Goal: Information Seeking & Learning: Learn about a topic

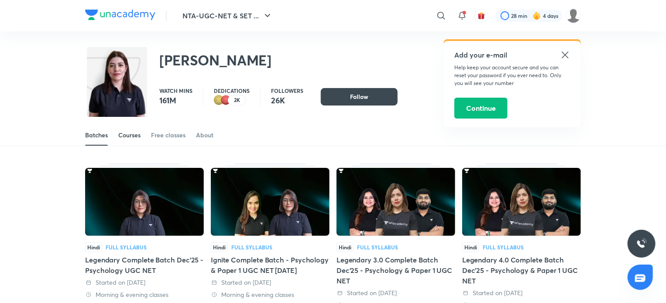
click at [124, 142] on link "Courses" at bounding box center [129, 135] width 22 height 21
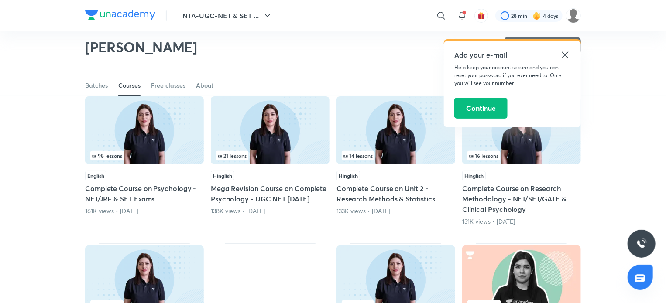
scroll to position [72, 0]
click at [441, 21] on div at bounding box center [441, 15] width 17 height 17
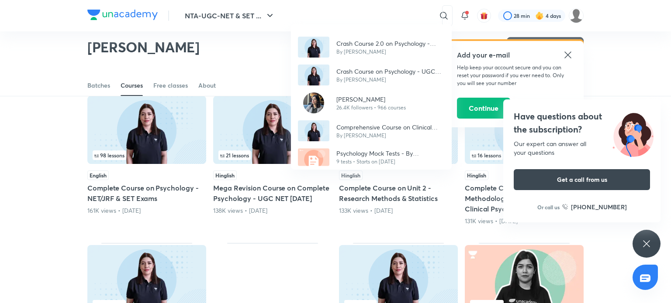
click at [185, 57] on div "Crash Course 2.0 on Psychology - UGC NET 2024 By [PERSON_NAME] Crash Course on …" at bounding box center [335, 151] width 671 height 303
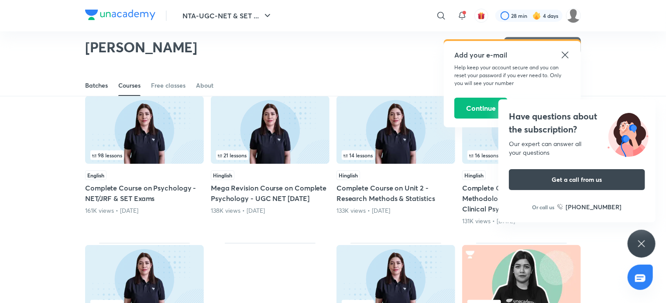
click at [96, 91] on link "Batches" at bounding box center [96, 85] width 23 height 21
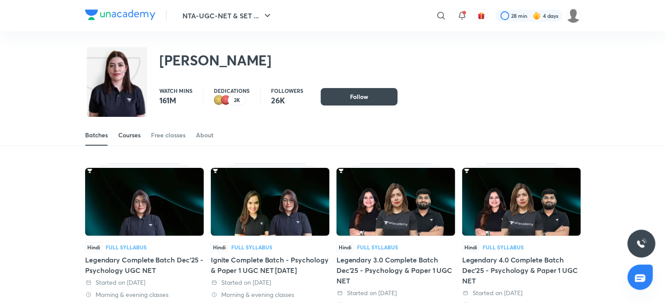
click at [130, 131] on div "Courses" at bounding box center [129, 135] width 22 height 9
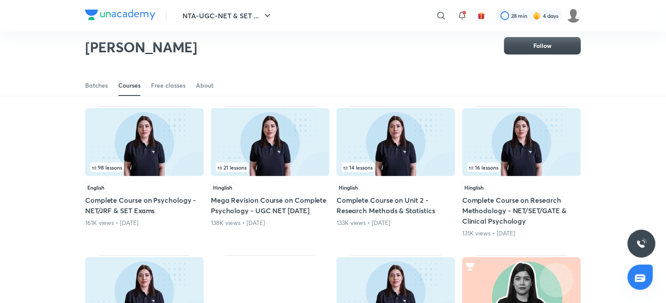
scroll to position [59, 0]
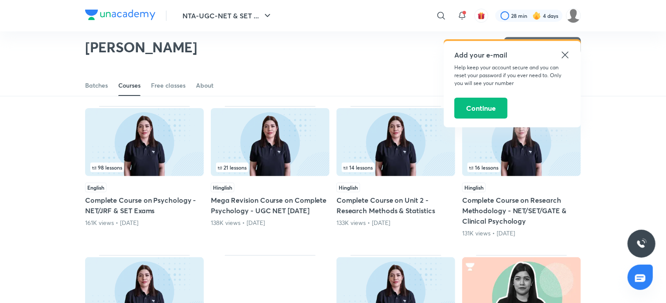
click at [241, 159] on img at bounding box center [270, 142] width 119 height 68
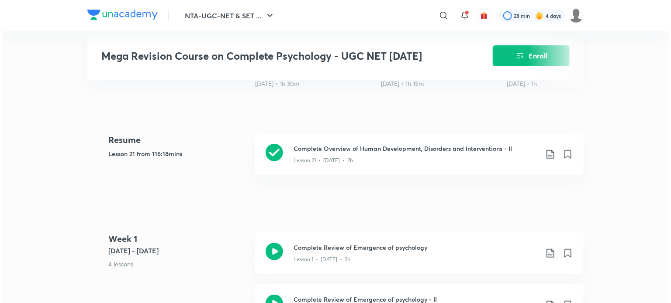
scroll to position [334, 0]
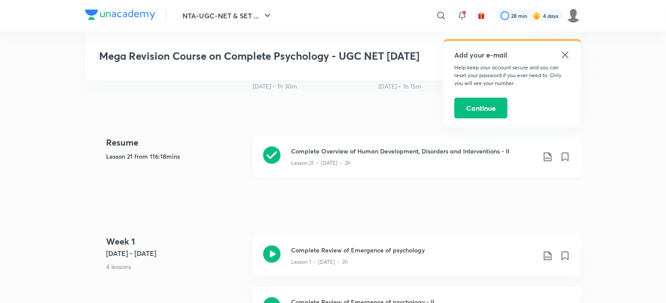
click at [270, 148] on icon at bounding box center [271, 155] width 17 height 17
click at [436, 12] on icon at bounding box center [441, 15] width 10 height 10
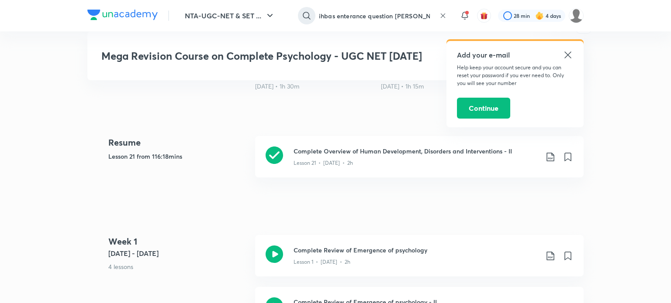
type input "ihbas enterance question [PERSON_NAME]"
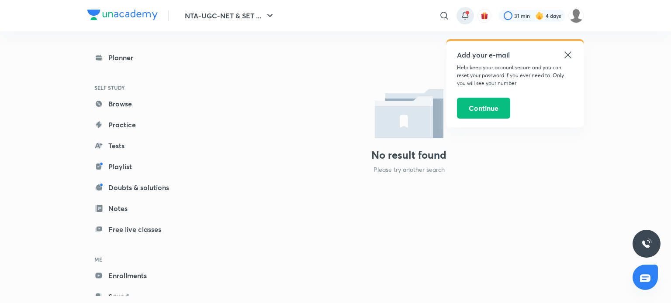
click at [465, 12] on span at bounding box center [466, 12] width 3 height 3
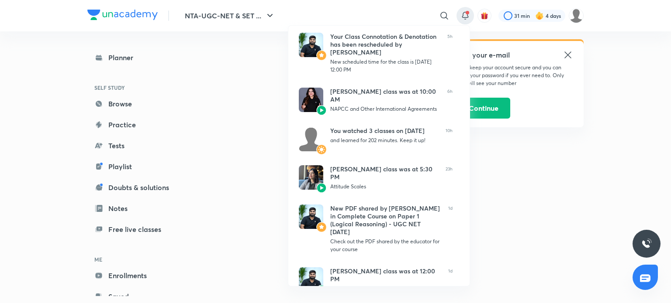
click at [439, 11] on div at bounding box center [335, 151] width 671 height 303
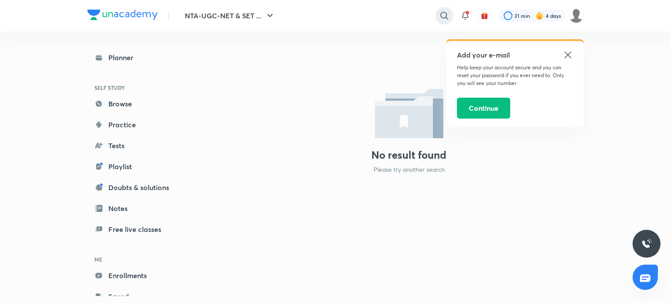
click at [441, 13] on icon at bounding box center [443, 15] width 7 height 7
type input "i"
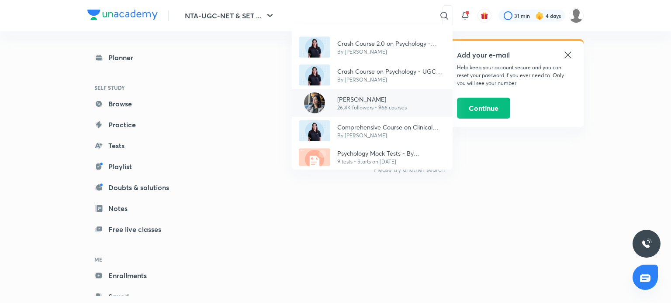
click at [365, 99] on p "[PERSON_NAME]" at bounding box center [371, 99] width 69 height 9
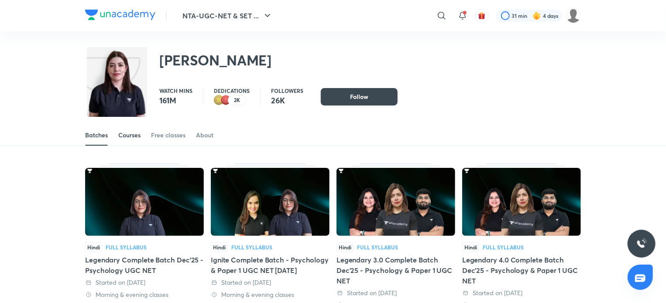
click at [140, 131] on div "Courses" at bounding box center [129, 135] width 22 height 9
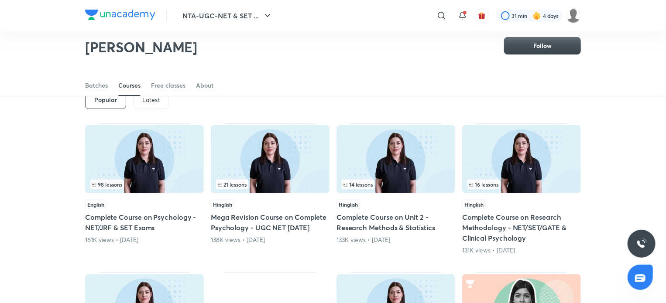
scroll to position [42, 0]
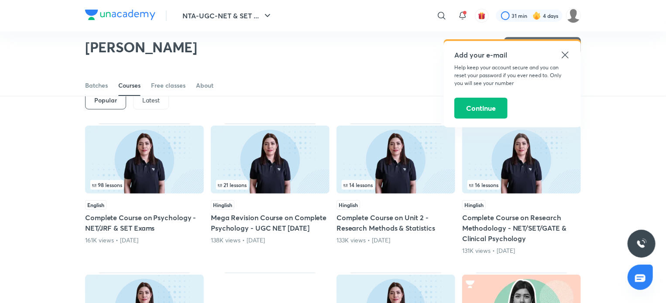
click at [159, 99] on p "Latest" at bounding box center [150, 100] width 17 height 7
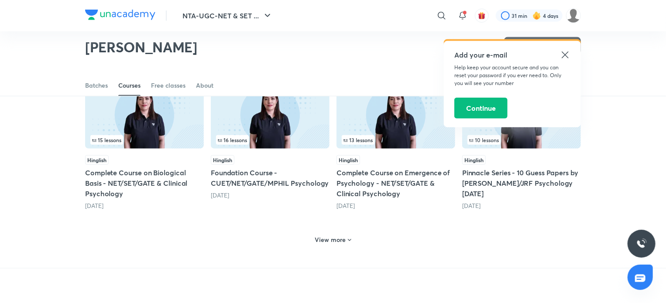
scroll to position [386, 0]
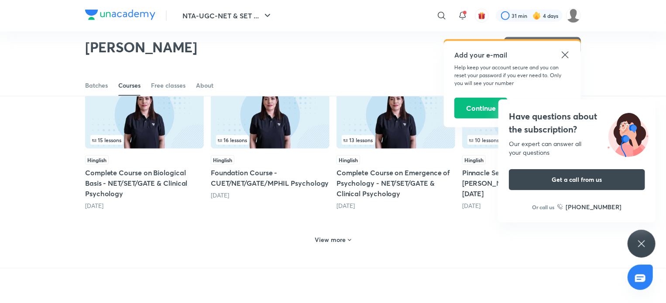
click at [337, 242] on h6 "View more" at bounding box center [330, 240] width 31 height 9
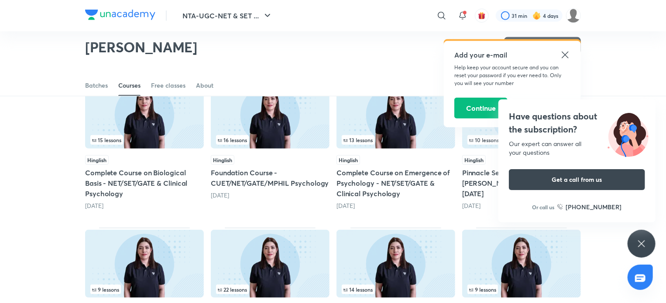
click at [650, 106] on div "Have questions about the subscription? Our expert can answer all your questions…" at bounding box center [577, 161] width 157 height 123
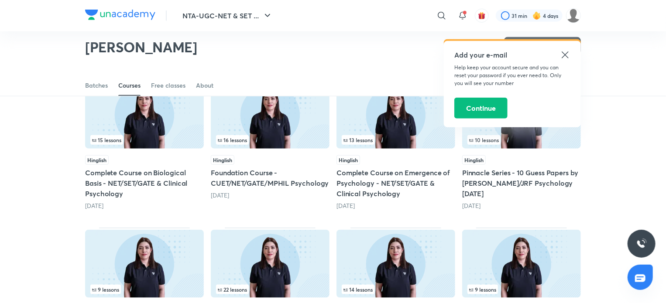
click at [568, 58] on icon at bounding box center [565, 55] width 10 height 10
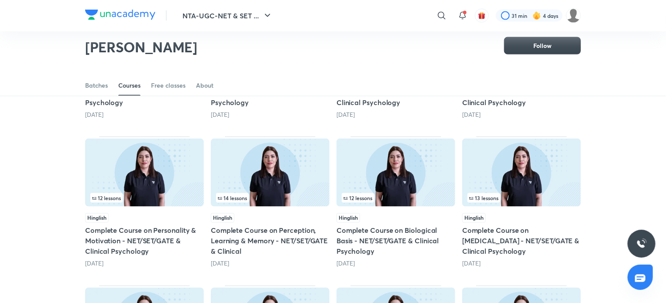
scroll to position [660, 0]
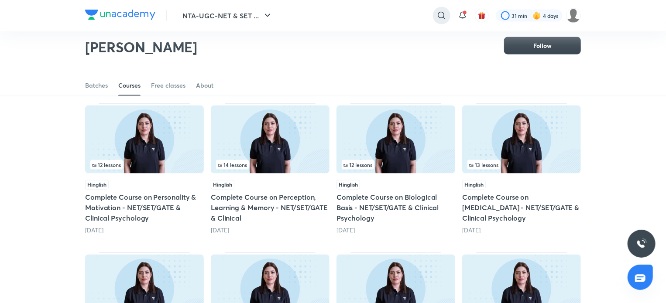
click at [445, 16] on icon at bounding box center [442, 15] width 10 height 10
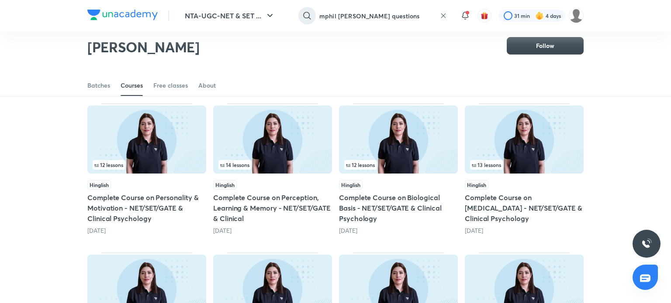
type input "mphil [PERSON_NAME] questions"
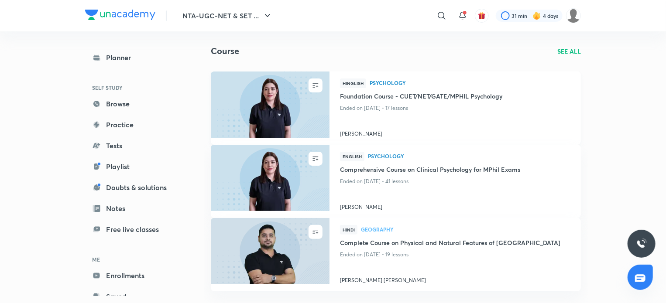
scroll to position [40, 0]
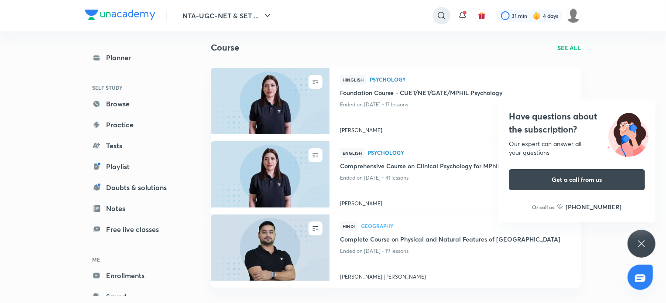
click at [442, 11] on icon at bounding box center [442, 15] width 10 height 10
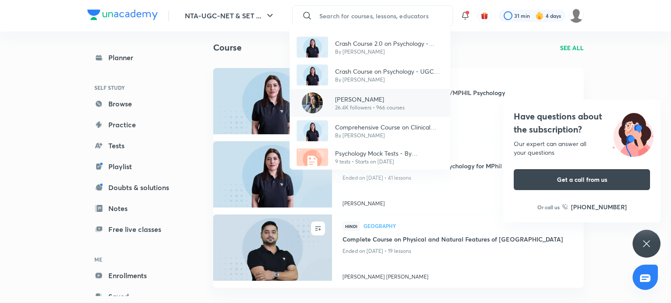
click at [354, 102] on p "[PERSON_NAME]" at bounding box center [369, 99] width 69 height 9
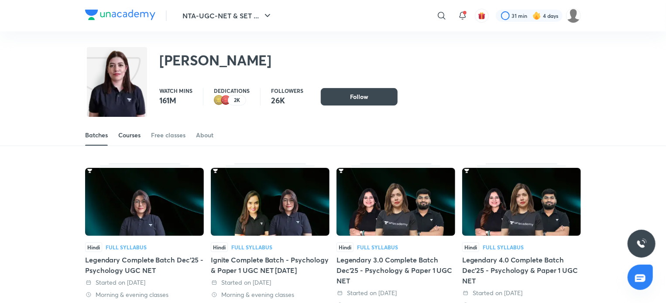
click at [133, 138] on div "Courses" at bounding box center [129, 135] width 22 height 9
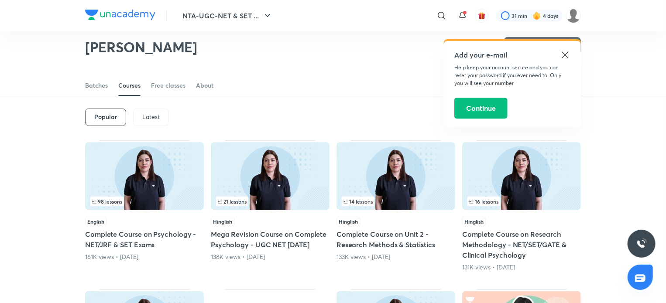
scroll to position [24, 0]
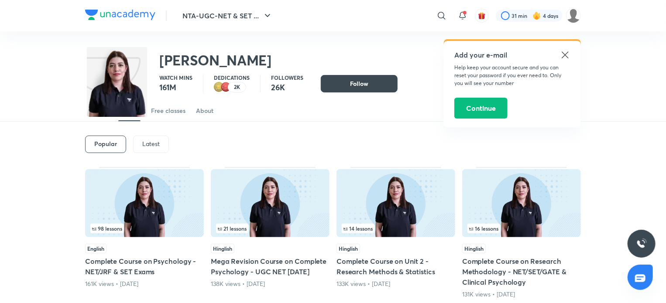
click at [141, 138] on div "Latest" at bounding box center [151, 144] width 36 height 17
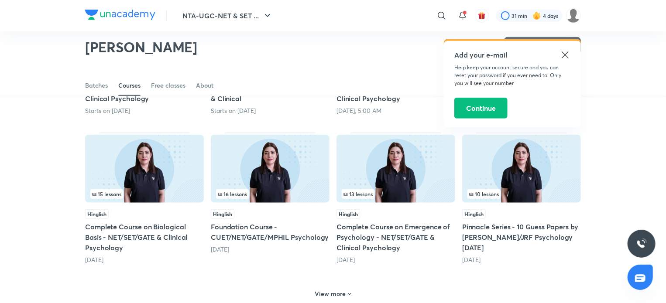
scroll to position [332, 0]
click at [338, 296] on h6 "View more" at bounding box center [330, 294] width 31 height 9
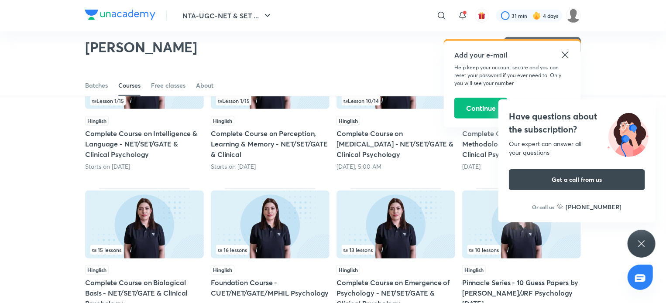
scroll to position [315, 0]
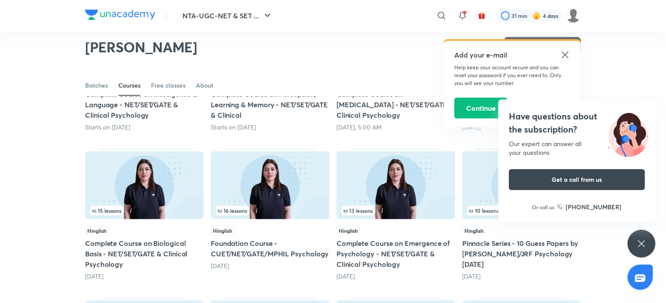
click at [378, 171] on img at bounding box center [396, 186] width 119 height 68
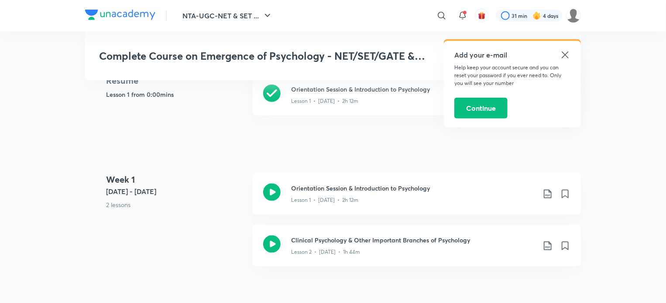
scroll to position [457, 0]
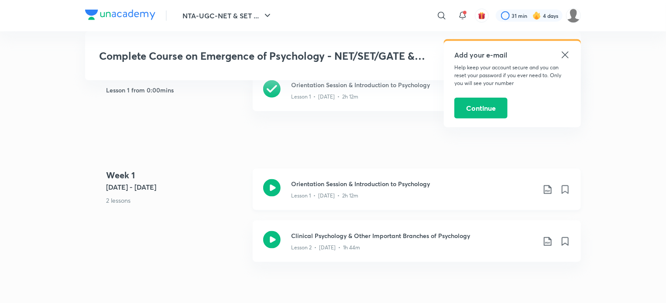
click at [267, 193] on icon at bounding box center [271, 187] width 17 height 17
